Goal: Task Accomplishment & Management: Manage account settings

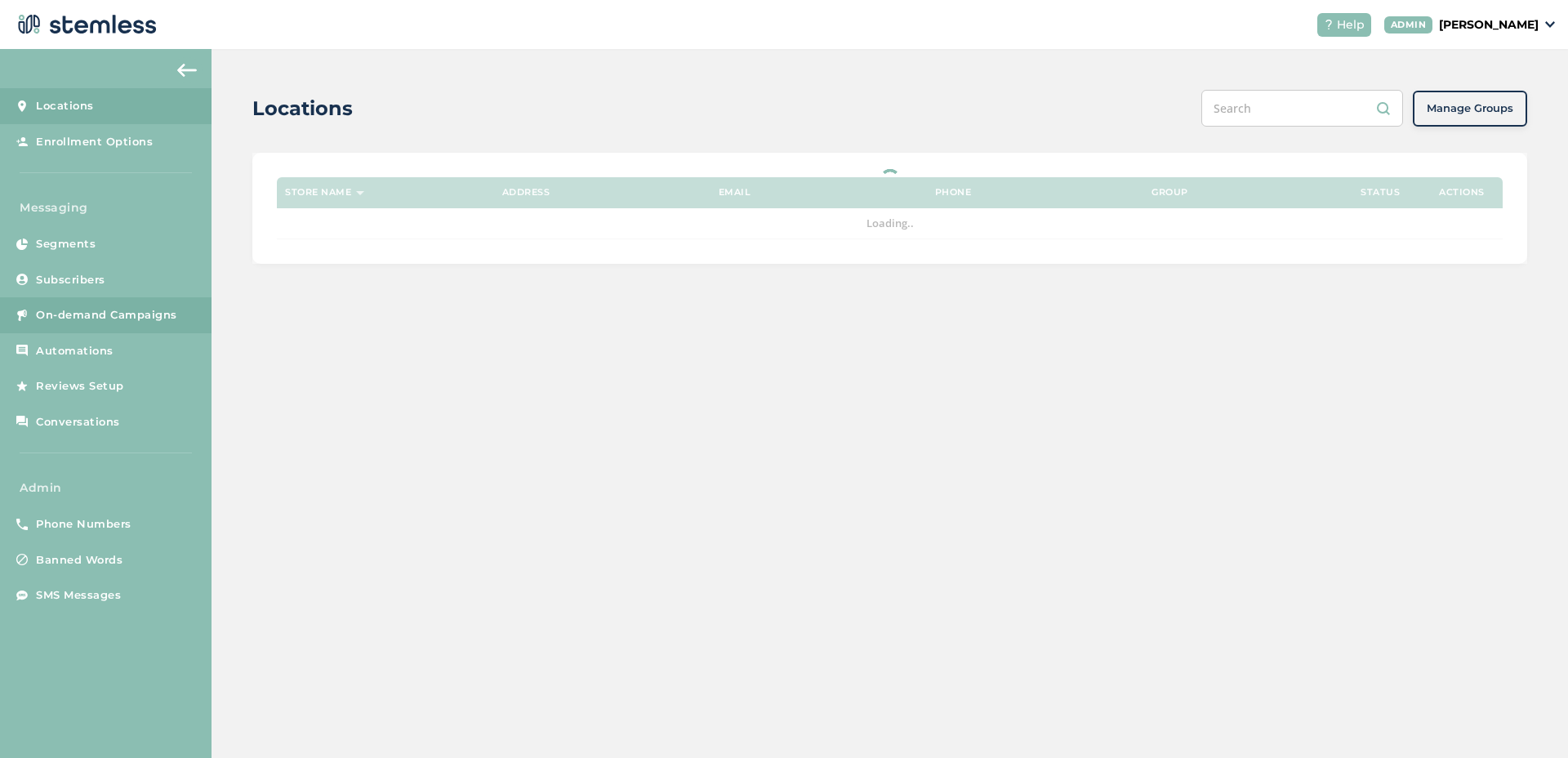
click at [179, 319] on link "On-demand Campaigns" at bounding box center [106, 315] width 211 height 36
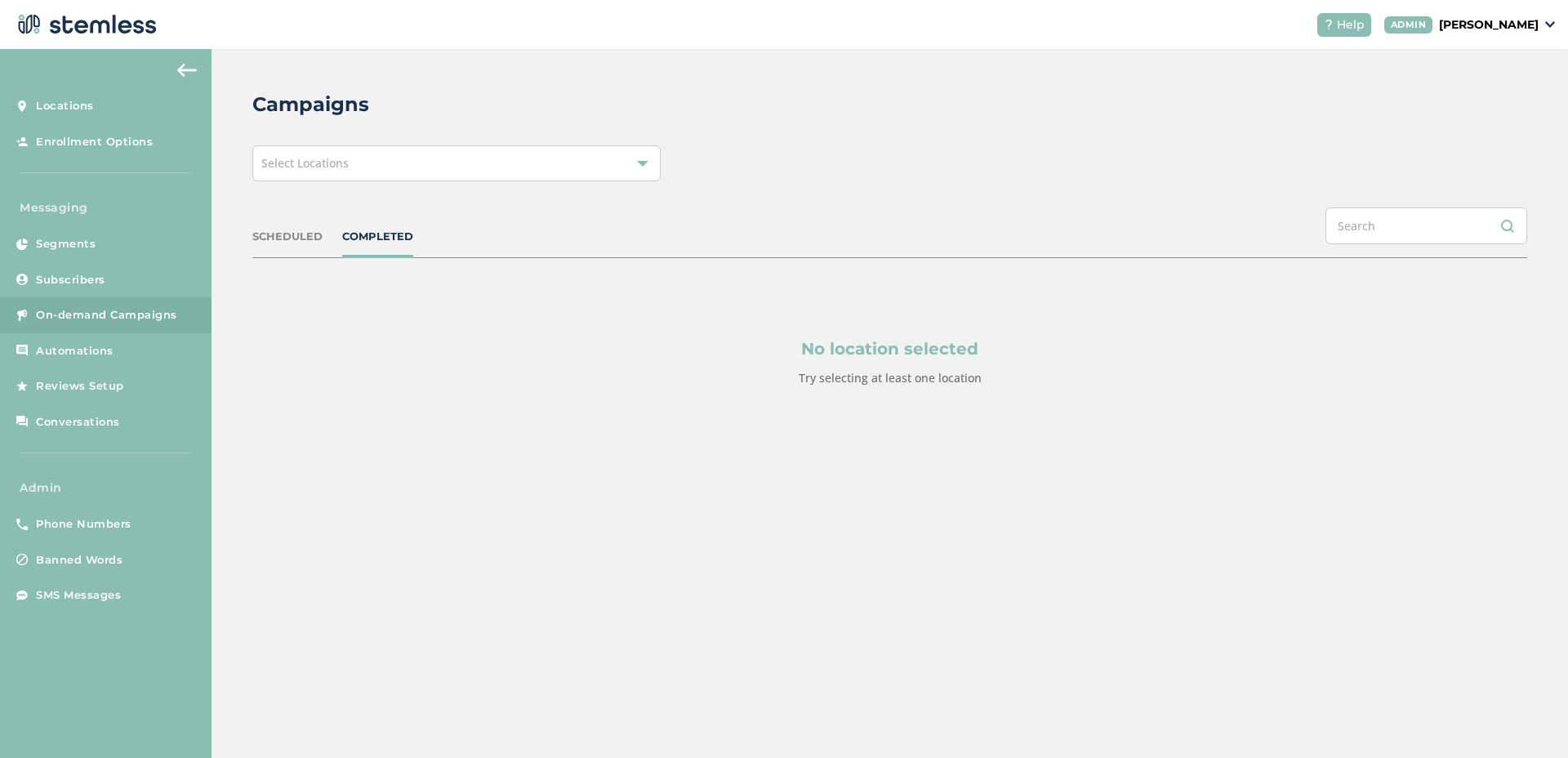
click at [357, 159] on div "Select Locations" at bounding box center [456, 163] width 408 height 36
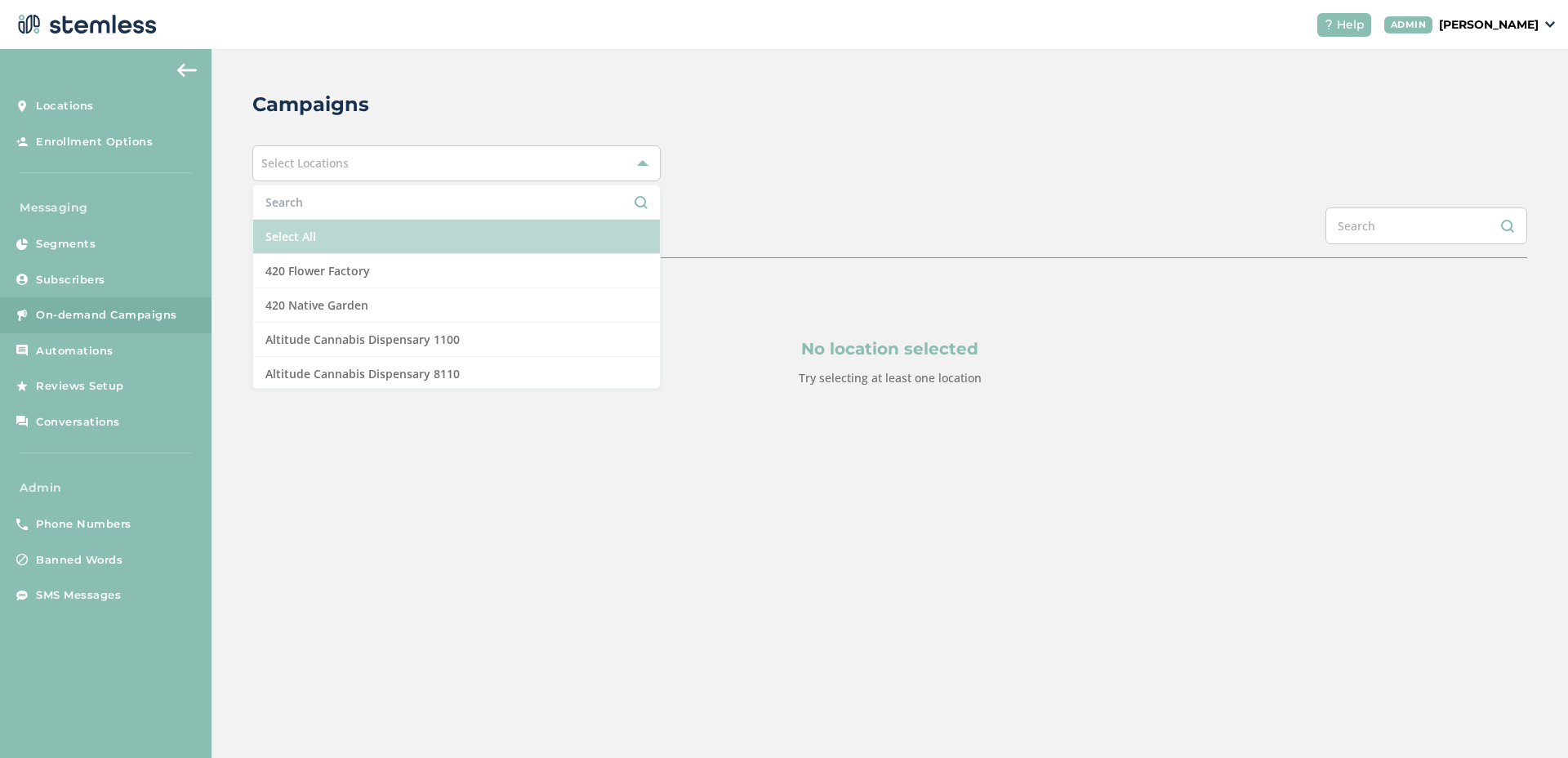
click at [346, 249] on li "Select All" at bounding box center [456, 237] width 407 height 35
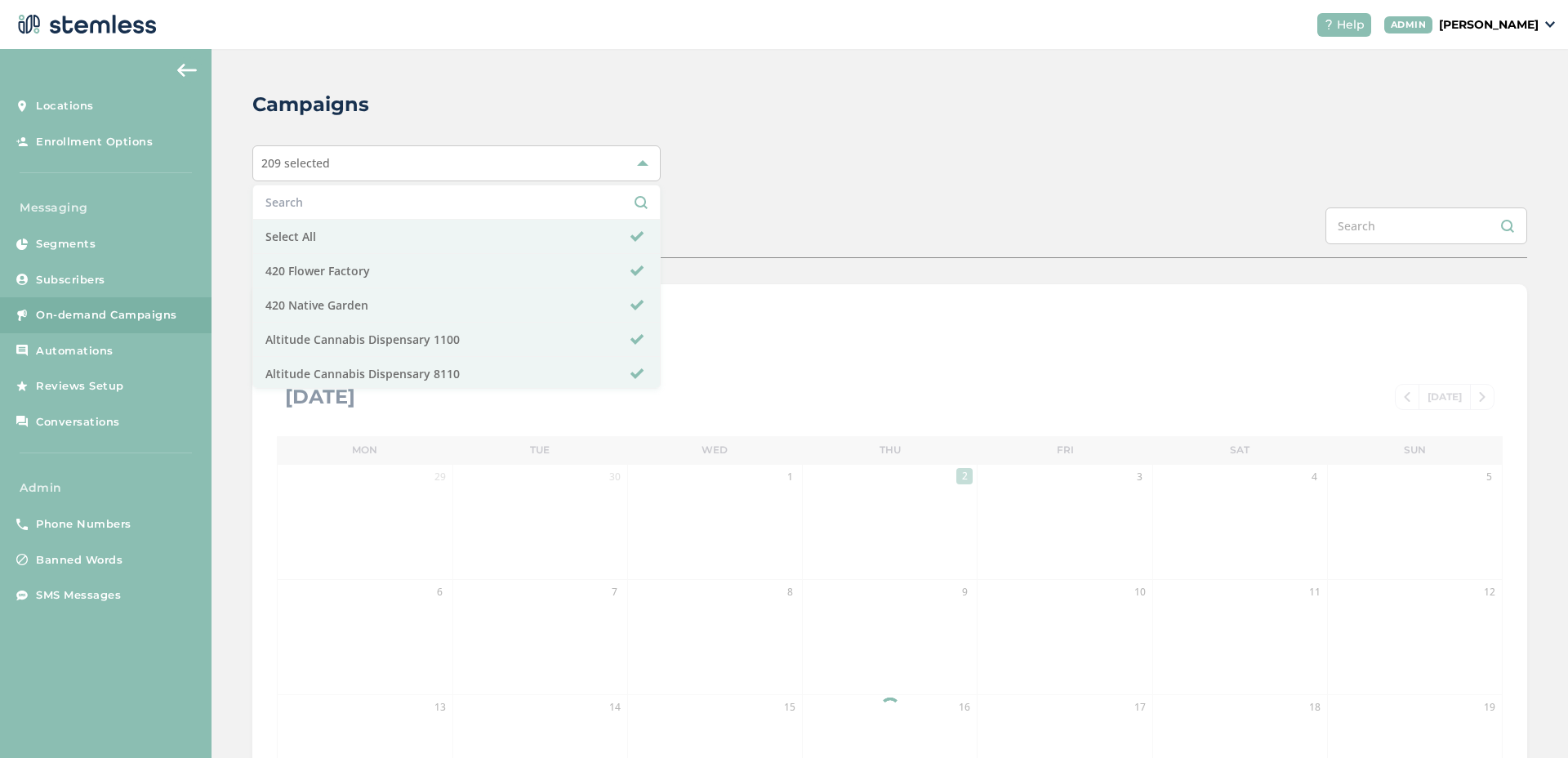
click at [771, 134] on div "Campaigns 209 selected Select All 420 Flower Factory 420 Native Garden Altitude…" at bounding box center [889, 578] width 1357 height 1057
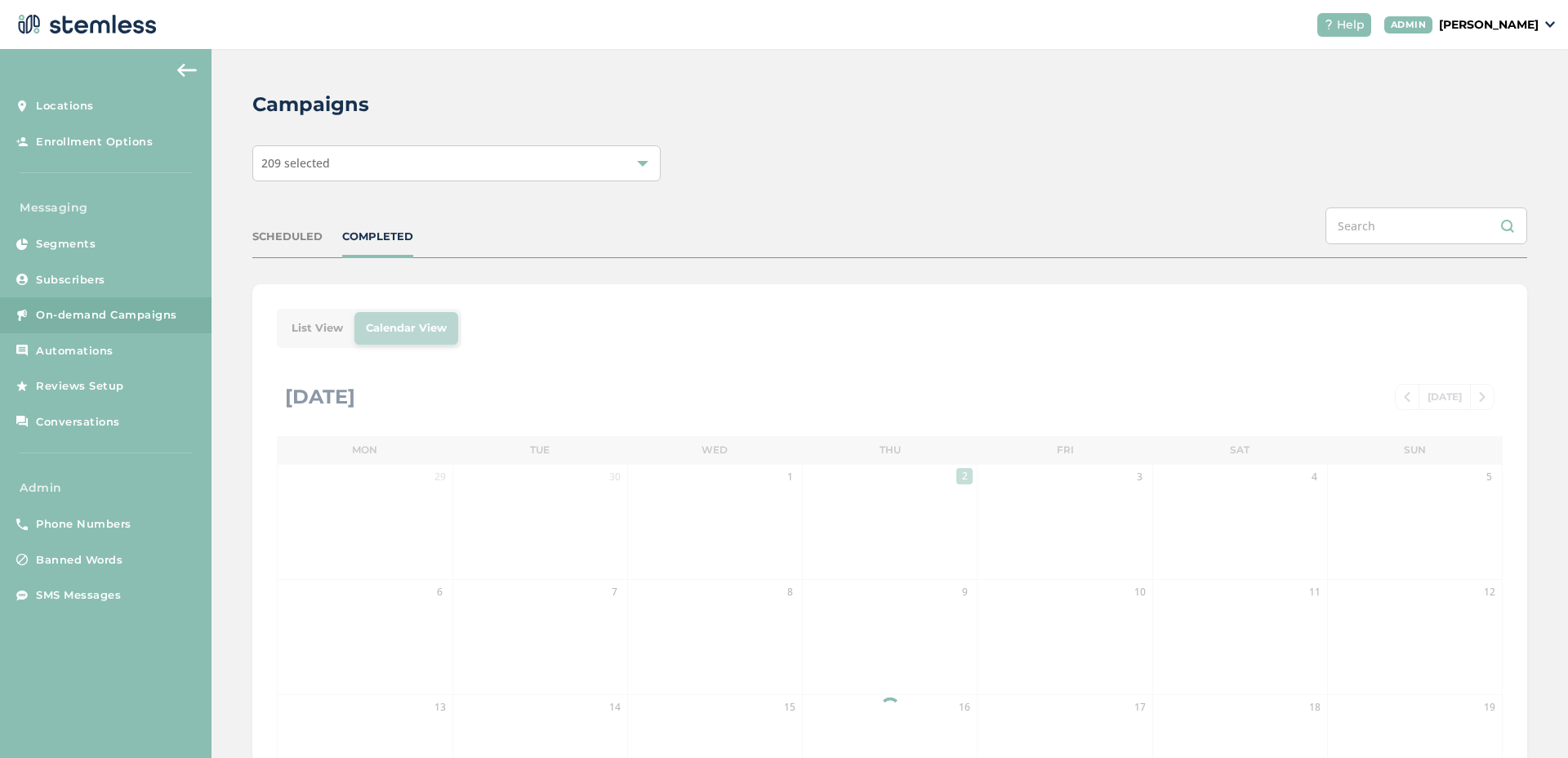
click at [300, 332] on div "List View Calendar View [DATE] [DATE] Mon Tue Wed Thu Fri Sat Sun 29 30 1 2 3 4…" at bounding box center [889, 675] width 1275 height 781
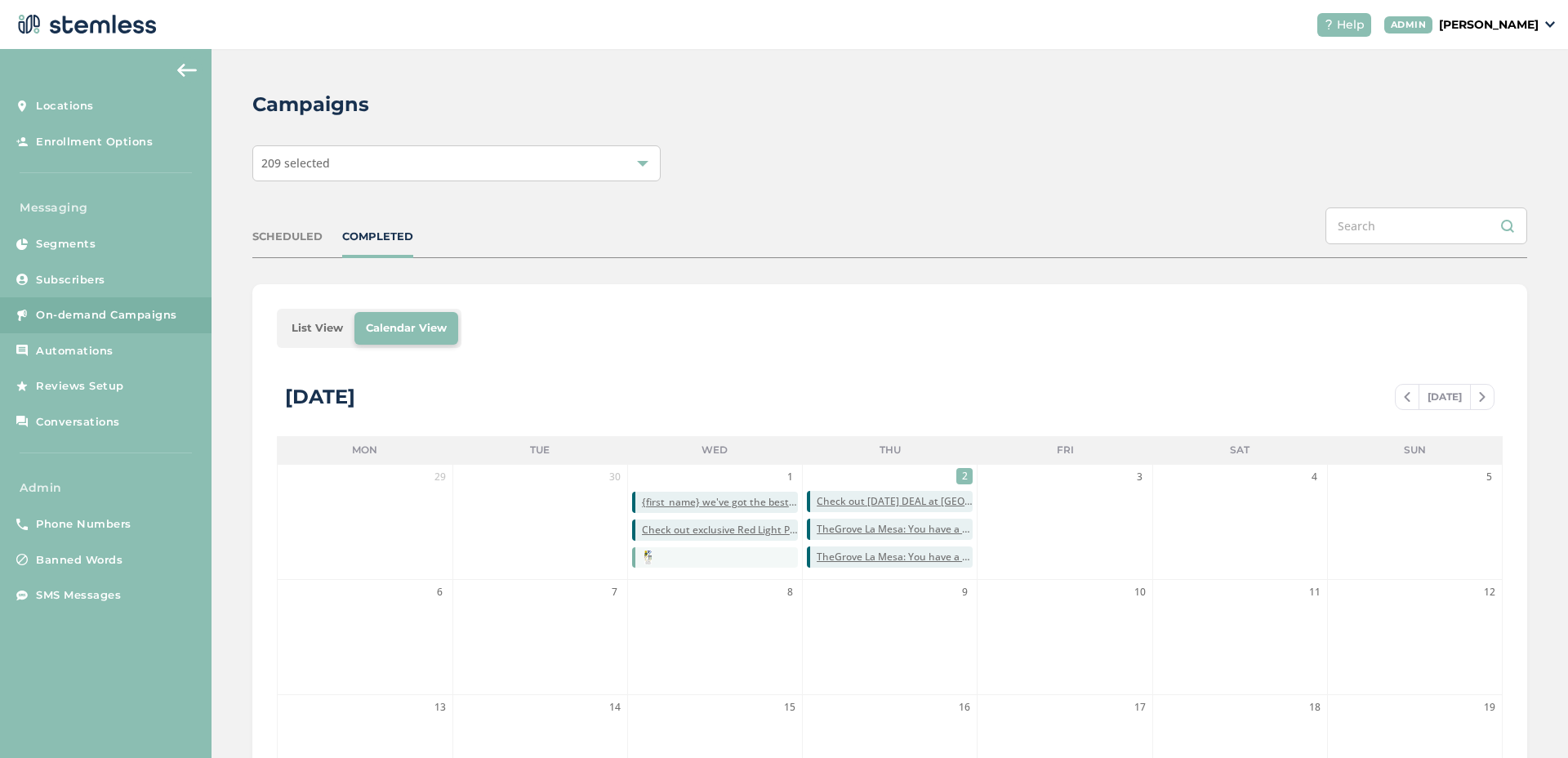
click at [316, 327] on li "List View" at bounding box center [317, 329] width 75 height 33
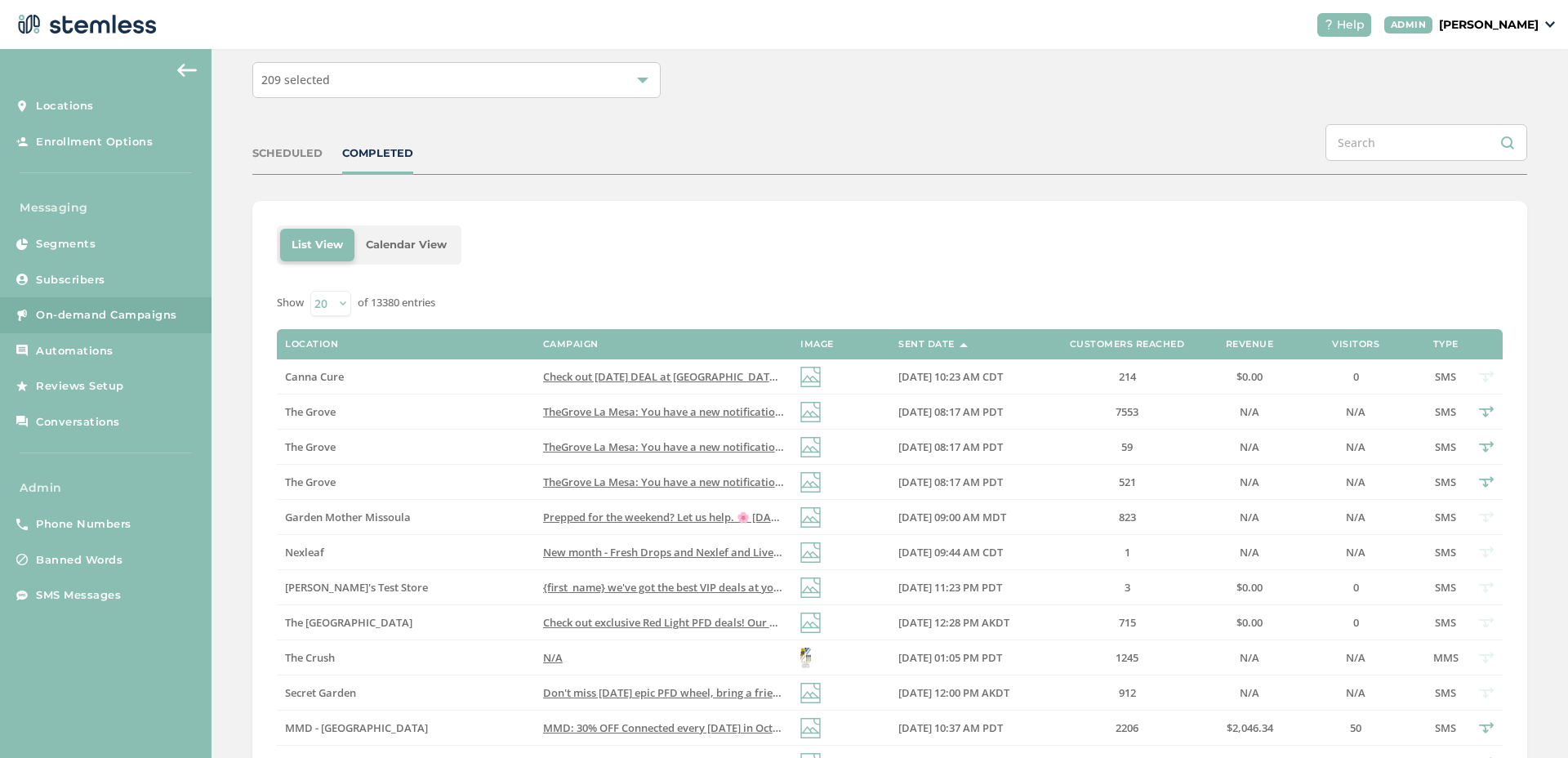
scroll to position [88, 0]
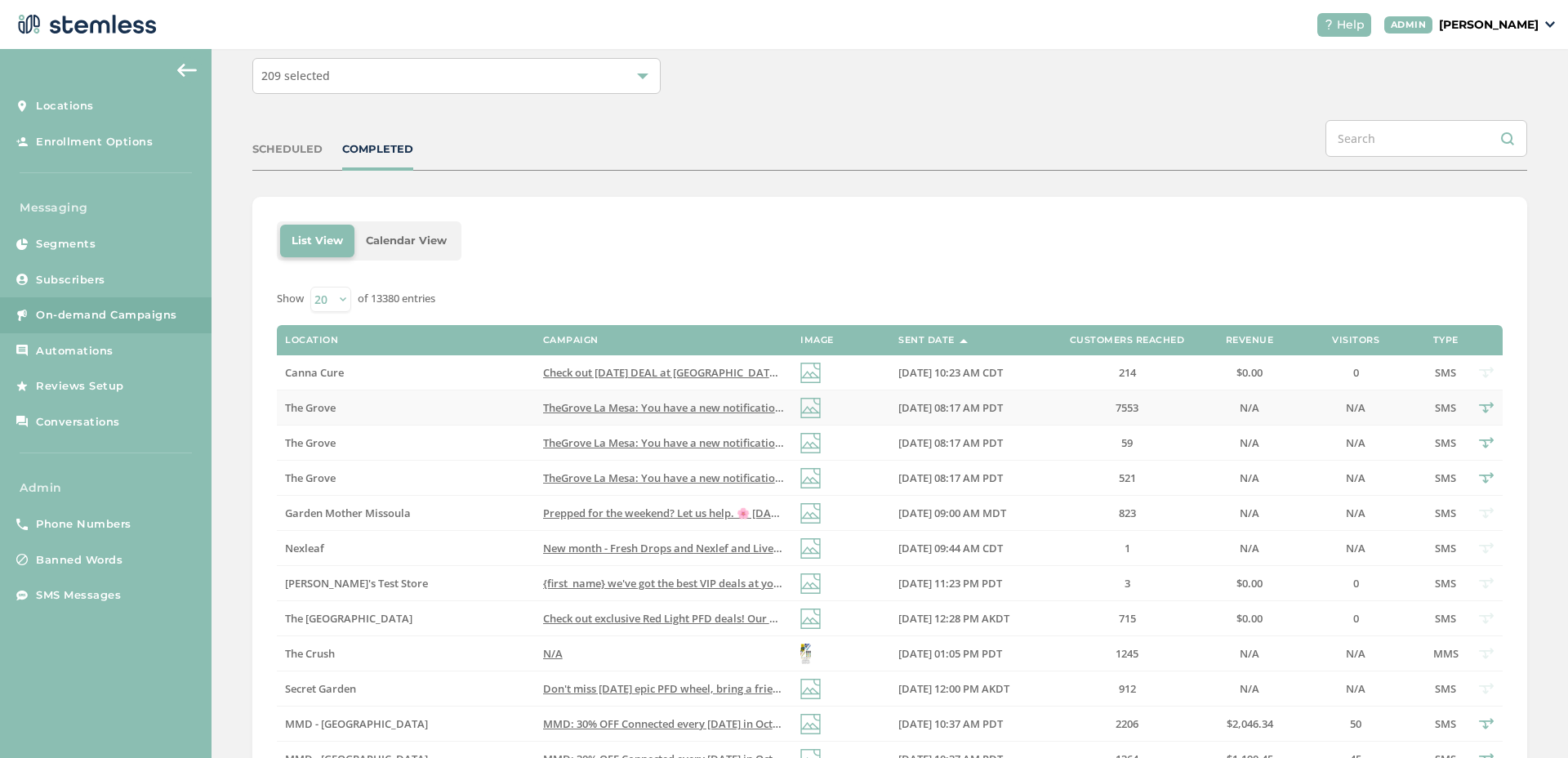
click at [478, 411] on label "The Grove" at bounding box center [406, 408] width 241 height 14
